Goal: Find specific page/section: Find specific page/section

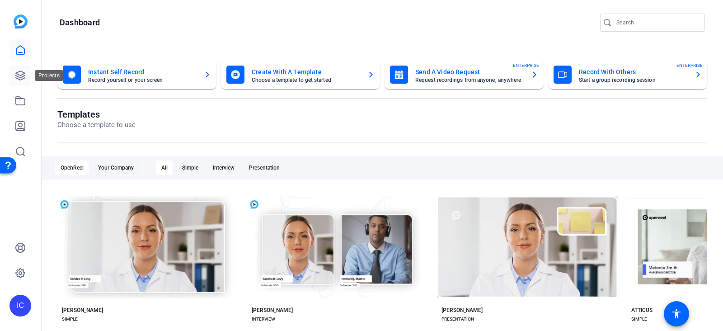
click at [18, 77] on icon at bounding box center [20, 75] width 9 height 9
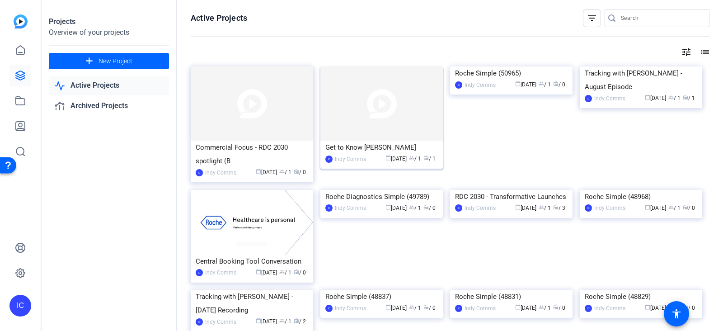
click at [339, 145] on div "Get to Know [PERSON_NAME]" at bounding box center [381, 148] width 113 height 14
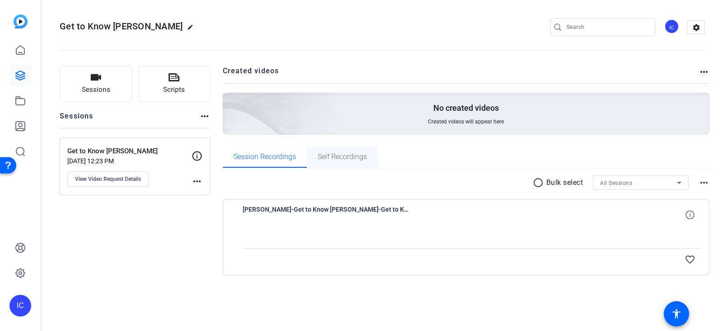
click at [339, 152] on span "Self Recordings" at bounding box center [342, 157] width 49 height 22
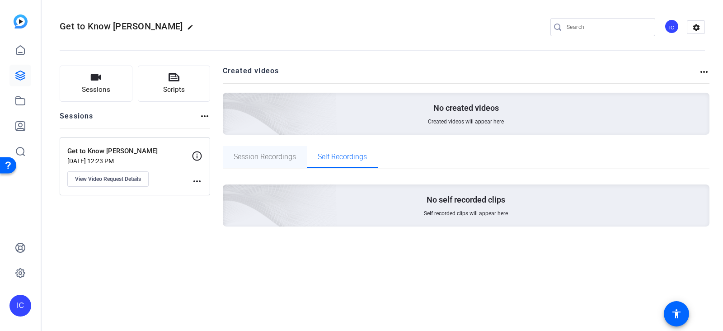
click at [285, 155] on span "Session Recordings" at bounding box center [265, 156] width 62 height 7
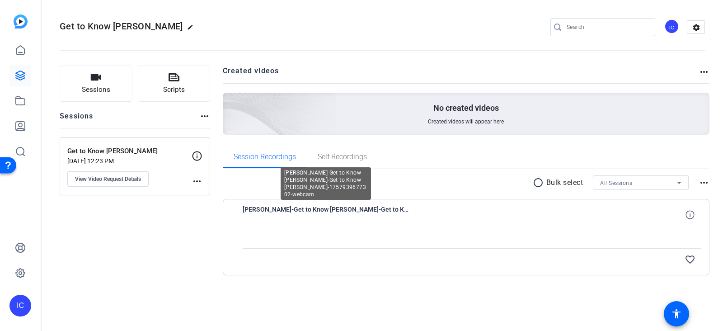
click at [300, 212] on span "[PERSON_NAME]-Get to Know [PERSON_NAME]-Get to Know [PERSON_NAME]-1757939677302…" at bounding box center [326, 215] width 167 height 22
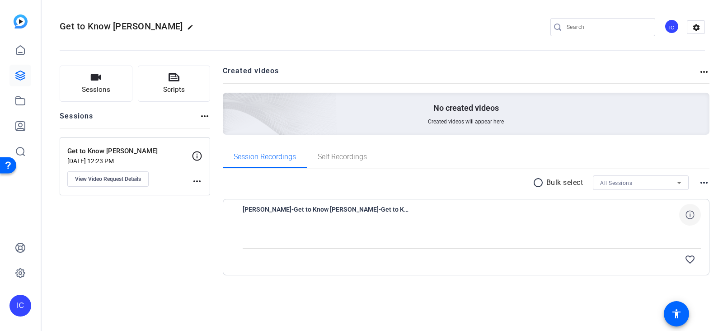
click at [688, 212] on icon at bounding box center [690, 214] width 9 height 9
click at [493, 237] on div at bounding box center [472, 237] width 459 height 23
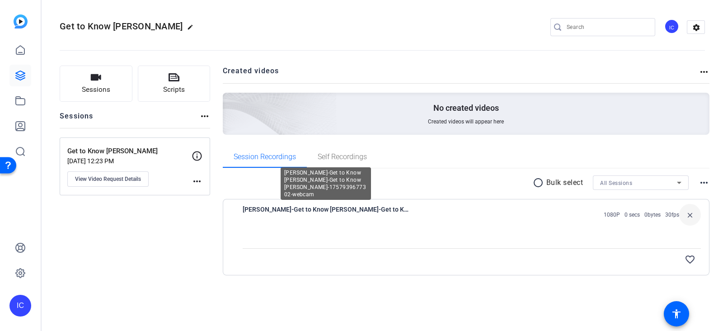
click at [297, 207] on span "[PERSON_NAME]-Get to Know [PERSON_NAME]-Get to Know [PERSON_NAME]-1757939677302…" at bounding box center [326, 215] width 167 height 22
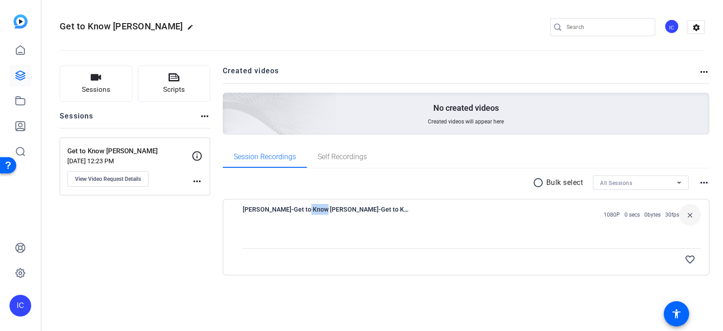
click at [297, 207] on span "[PERSON_NAME]-Get to Know [PERSON_NAME]-Get to Know [PERSON_NAME]-1757939677302…" at bounding box center [326, 215] width 167 height 22
click at [14, 121] on link at bounding box center [20, 126] width 22 height 22
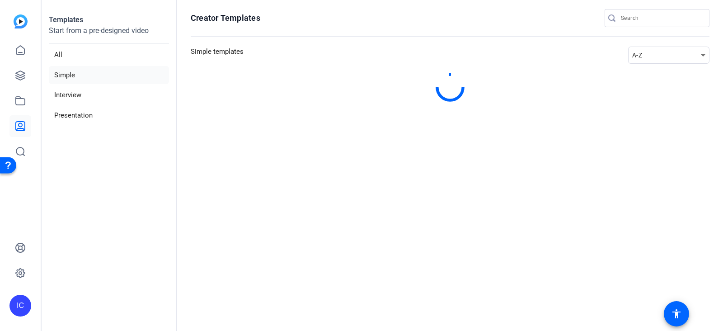
click at [17, 112] on div at bounding box center [20, 100] width 22 height 123
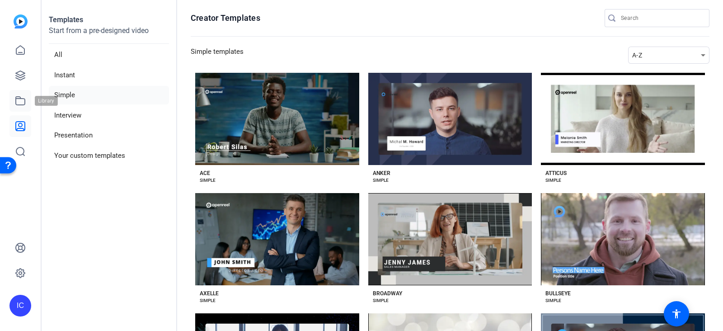
click at [19, 107] on link at bounding box center [20, 101] width 22 height 22
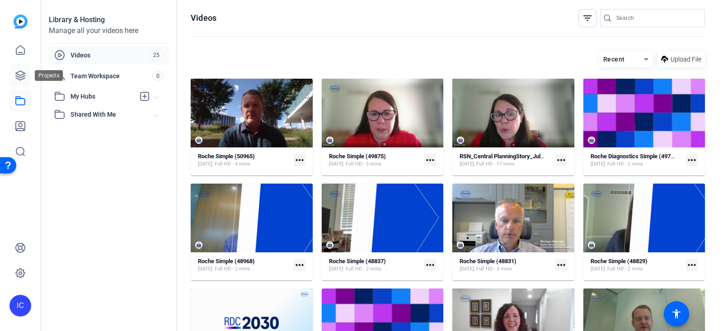
click at [20, 75] on icon at bounding box center [20, 75] width 9 height 9
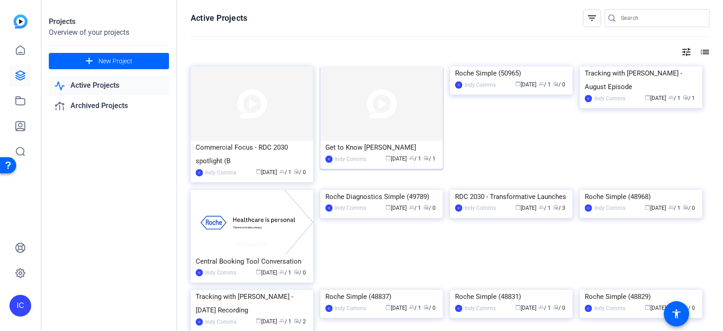
click at [424, 158] on span "radio" at bounding box center [426, 157] width 5 height 5
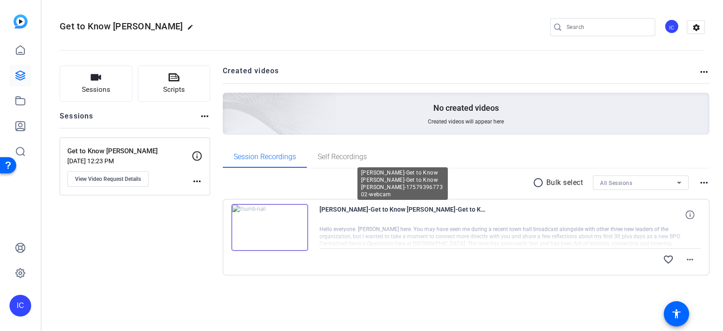
click at [399, 207] on span "[PERSON_NAME]-Get to Know [PERSON_NAME]-Get to Know [PERSON_NAME]-1757939677302…" at bounding box center [403, 215] width 167 height 22
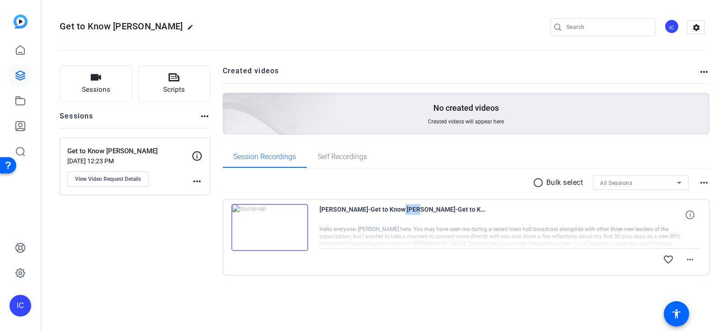
click at [399, 207] on span "[PERSON_NAME]-Get to Know [PERSON_NAME]-Get to Know [PERSON_NAME]-1757939677302…" at bounding box center [403, 215] width 167 height 22
click at [693, 216] on icon at bounding box center [690, 214] width 9 height 9
click at [521, 247] on div at bounding box center [511, 237] width 382 height 23
click at [469, 235] on div at bounding box center [511, 237] width 382 height 23
